Goal: Navigation & Orientation: Find specific page/section

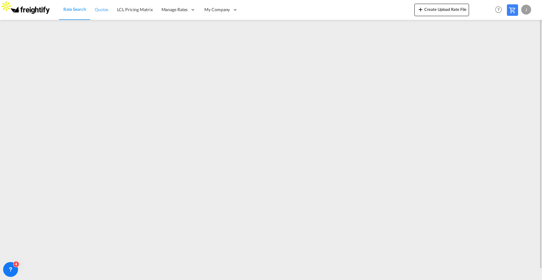
click at [98, 12] on span "Quotes" at bounding box center [102, 10] width 14 height 6
click at [74, 9] on span "Rate Search" at bounding box center [74, 9] width 22 height 5
click at [512, 10] on md-icon at bounding box center [511, 10] width 7 height 7
click at [103, 9] on span "Quotes" at bounding box center [102, 9] width 14 height 5
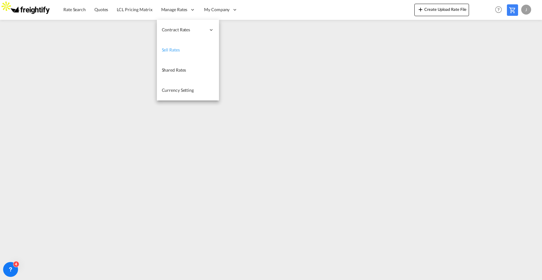
click at [178, 49] on span "Sell Rates" at bounding box center [171, 49] width 18 height 5
